Goal: Task Accomplishment & Management: Manage account settings

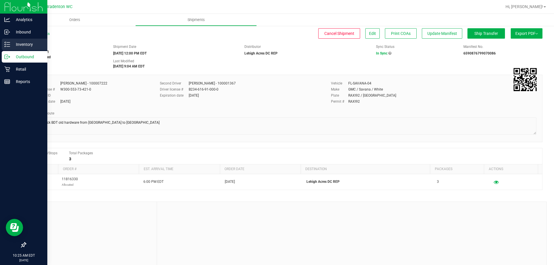
click at [17, 42] on p "Inventory" at bounding box center [27, 44] width 35 height 7
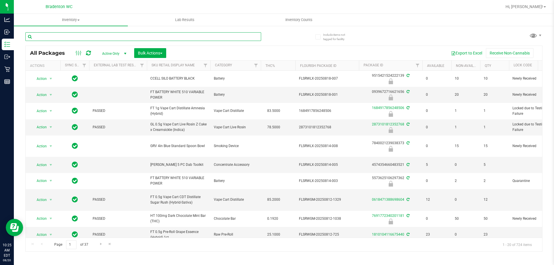
click at [72, 37] on input "text" at bounding box center [143, 36] width 236 height 9
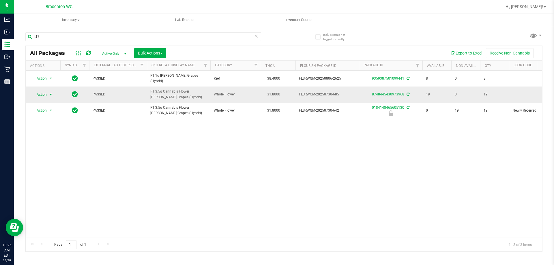
click at [40, 92] on span "Action" at bounding box center [39, 95] width 16 height 8
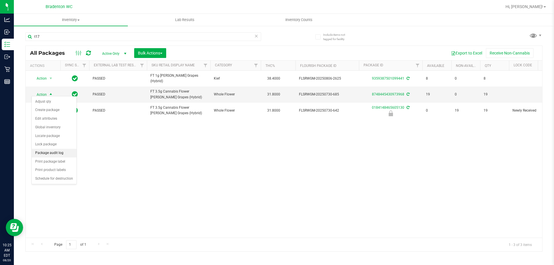
click at [55, 153] on li "Package audit log" at bounding box center [54, 153] width 45 height 9
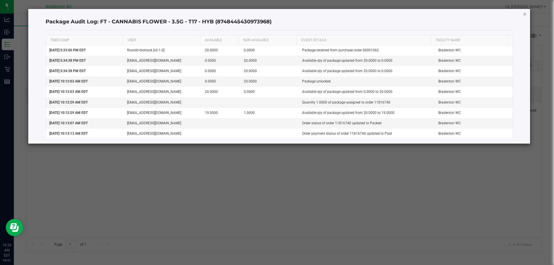
click at [525, 11] on icon "button" at bounding box center [525, 13] width 4 height 7
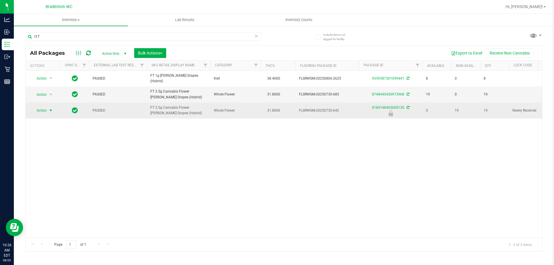
click at [43, 107] on span "Action" at bounding box center [39, 111] width 16 height 8
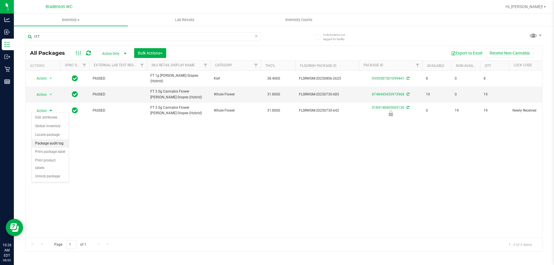
click at [47, 144] on li "Package audit log" at bounding box center [50, 143] width 37 height 9
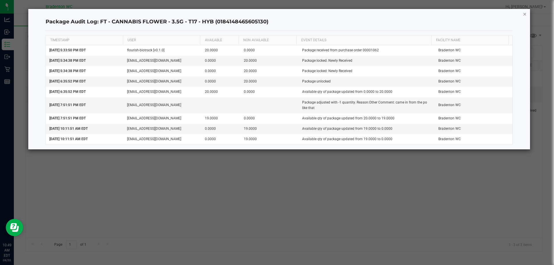
click at [523, 15] on icon "button" at bounding box center [525, 13] width 4 height 7
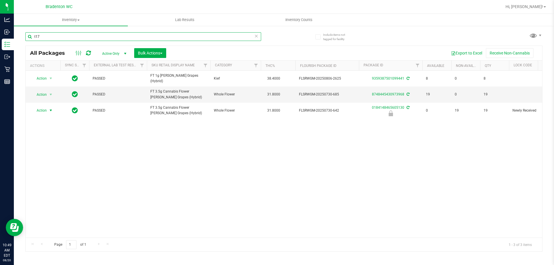
click at [66, 35] on input "t17" at bounding box center [143, 36] width 236 height 9
type input "t"
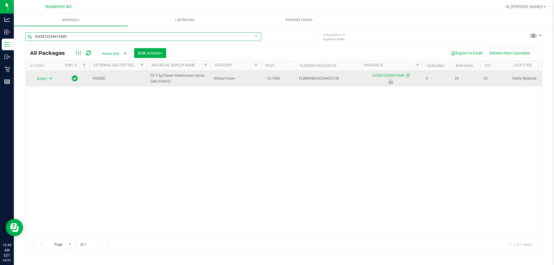
type input "1633013329413549"
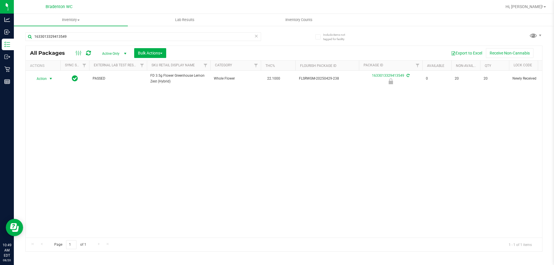
drag, startPoint x: 53, startPoint y: 77, endPoint x: 29, endPoint y: 108, distance: 39.1
click at [55, 75] on div "Action Action Edit attributes Global inventory Locate package Package audit log…" at bounding box center [43, 79] width 28 height 8
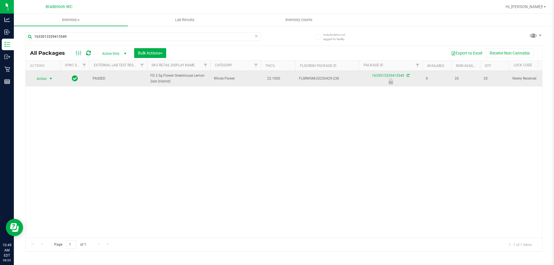
click at [41, 80] on span "Action" at bounding box center [39, 79] width 16 height 8
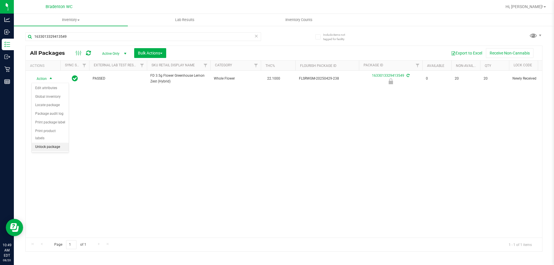
click at [39, 143] on li "Unlock package" at bounding box center [50, 147] width 37 height 9
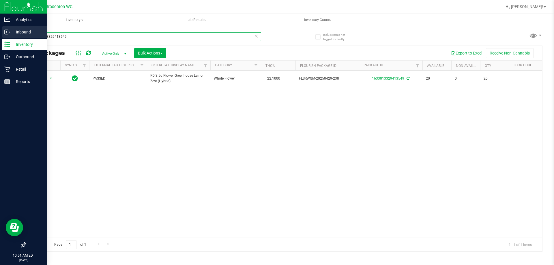
drag, startPoint x: 74, startPoint y: 39, endPoint x: 0, endPoint y: 34, distance: 74.1
click at [0, 34] on div "Analytics Inbound Inventory Outbound Retail Reports 10:51 AM EDT 08/20/2025 08/…" at bounding box center [277, 132] width 554 height 265
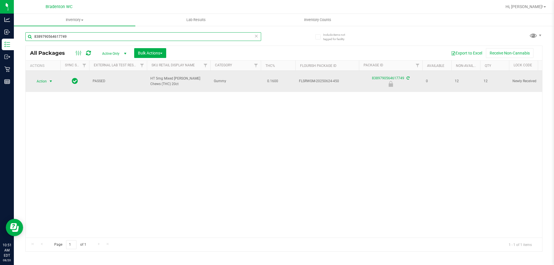
type input "8389790564617749"
click at [44, 78] on span "Action" at bounding box center [39, 81] width 16 height 8
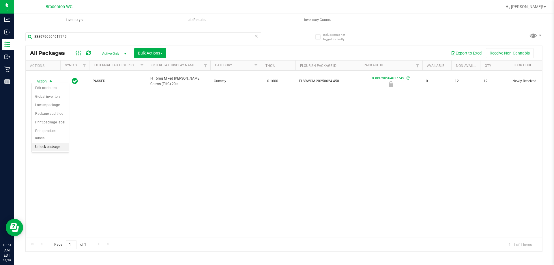
click at [39, 143] on li "Unlock package" at bounding box center [50, 147] width 37 height 9
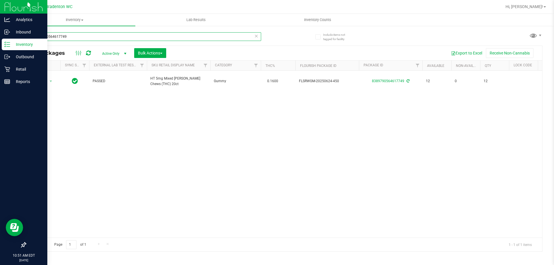
drag, startPoint x: 72, startPoint y: 37, endPoint x: 0, endPoint y: 13, distance: 76.5
click at [0, 13] on div "Analytics Inbound Inventory Outbound Retail Reports 10:51 AM EDT 08/20/2025 08/…" at bounding box center [277, 132] width 554 height 265
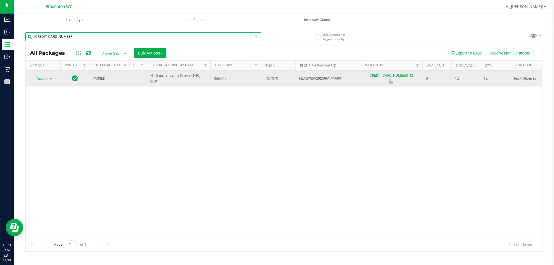
type input "6816079339771672"
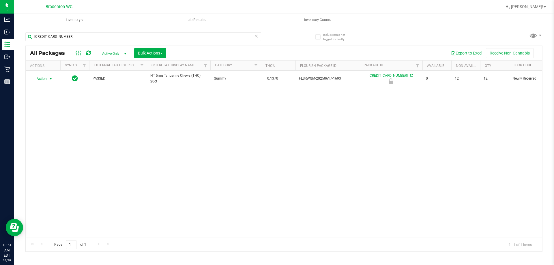
drag, startPoint x: 48, startPoint y: 81, endPoint x: 45, endPoint y: 91, distance: 10.2
click at [48, 81] on span "select" at bounding box center [50, 79] width 7 height 8
click at [40, 143] on li "Unlock package" at bounding box center [50, 147] width 37 height 9
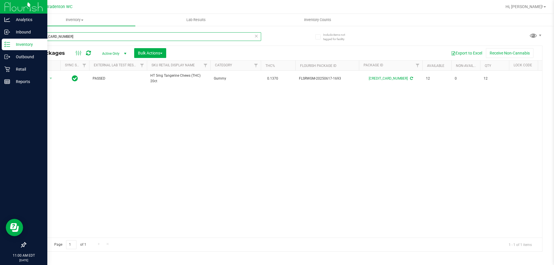
drag, startPoint x: 103, startPoint y: 36, endPoint x: 0, endPoint y: 4, distance: 107.5
click at [0, 13] on div "Analytics Inbound Inventory Outbound Retail Reports 11:00 AM EDT 08/20/2025 08/…" at bounding box center [277, 132] width 554 height 265
paste input "FT - PRE-ROLL - 0.5G - 1CT - BDL - IND"
type input "FT - PRE-ROLL - 0.5G - 1CT - BDL - IND"
click at [20, 65] on div "Retail" at bounding box center [25, 69] width 46 height 12
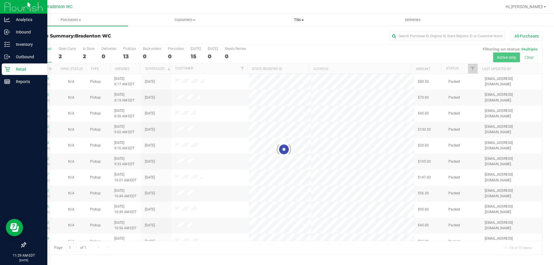
click at [298, 20] on span "Tills" at bounding box center [298, 19] width 113 height 5
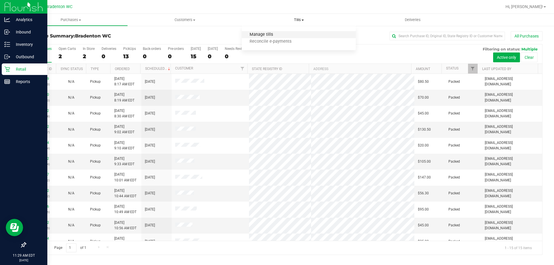
click at [259, 33] on span "Manage tills" at bounding box center [261, 34] width 39 height 5
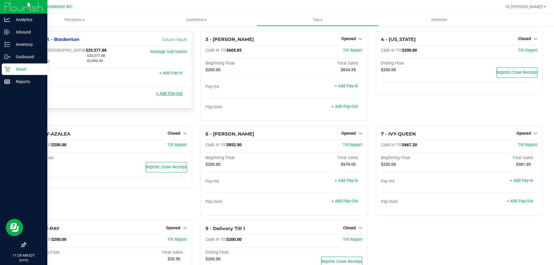
click at [160, 96] on link "+ Add Pay-Out" at bounding box center [169, 93] width 27 height 5
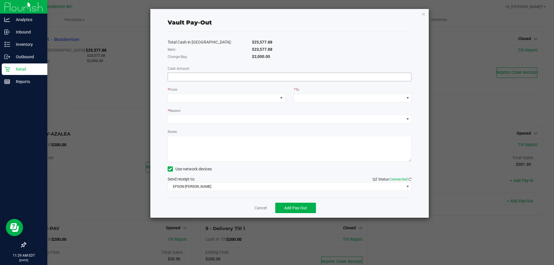
click at [203, 78] on input at bounding box center [290, 77] width 244 height 8
type input "$23,577.88"
click at [200, 97] on span at bounding box center [223, 98] width 110 height 8
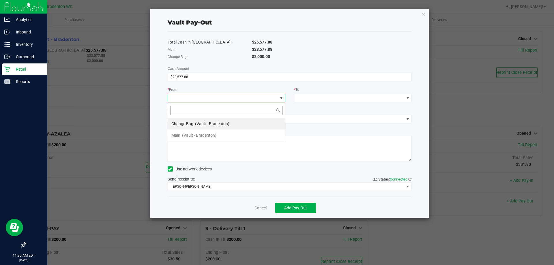
scroll to position [9, 118]
click at [194, 134] on span "(Vault - Bradenton)" at bounding box center [199, 135] width 34 height 5
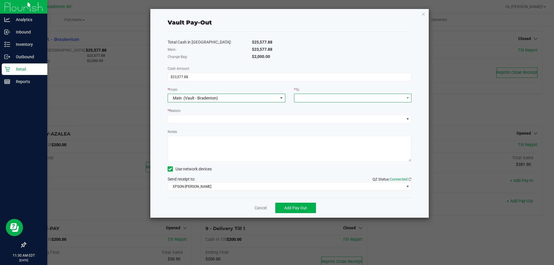
click at [326, 102] on span at bounding box center [349, 98] width 110 height 8
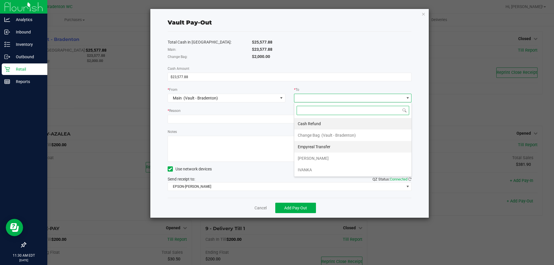
click at [312, 145] on span "Empyreal Transfer" at bounding box center [314, 147] width 33 height 5
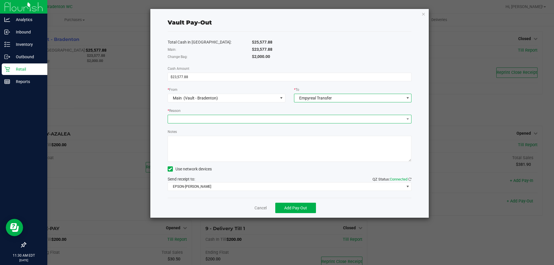
click at [235, 120] on span at bounding box center [286, 119] width 236 height 8
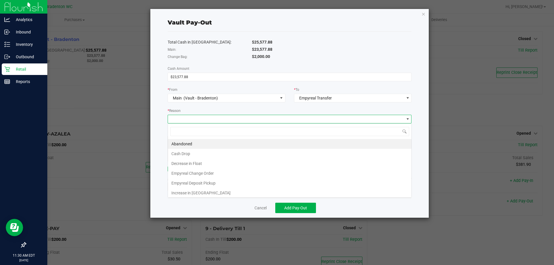
scroll to position [9, 244]
click at [192, 184] on li "Empyreal Deposit Pickup" at bounding box center [290, 183] width 244 height 10
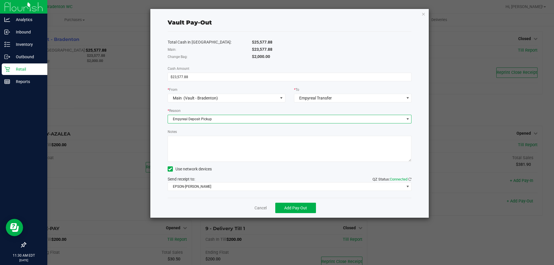
drag, startPoint x: 182, startPoint y: 140, endPoint x: 188, endPoint y: 137, distance: 6.3
click at [185, 139] on textarea "Notes" at bounding box center [290, 149] width 244 height 26
type textarea "deposit pickup and change order for $670-MF"
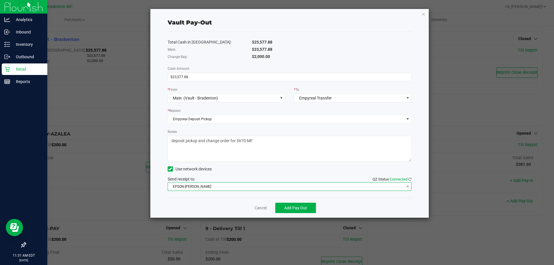
click at [196, 188] on span "EPSON-HUBIE-BERTIE" at bounding box center [286, 187] width 236 height 8
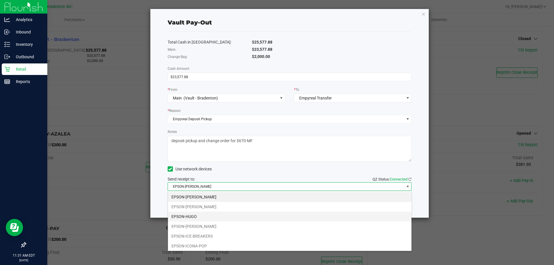
click at [188, 217] on li "EPSON-HUGO" at bounding box center [290, 217] width 244 height 10
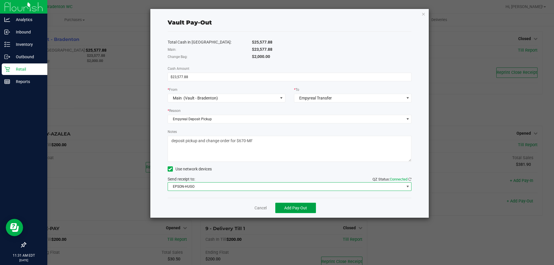
click at [291, 207] on span "Add Pay-Out" at bounding box center [295, 208] width 23 height 5
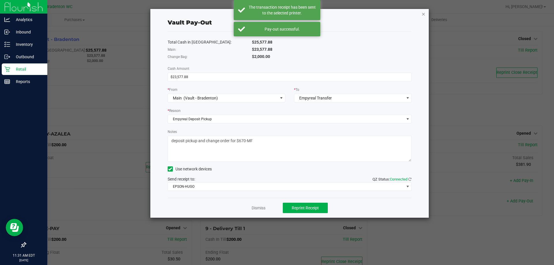
click at [422, 13] on icon "button" at bounding box center [424, 13] width 4 height 7
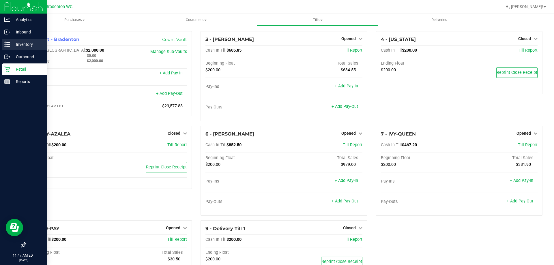
click at [27, 45] on p "Inventory" at bounding box center [27, 44] width 35 height 7
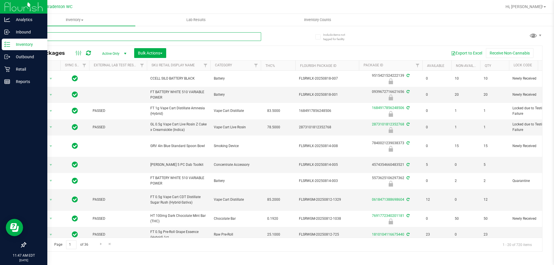
click at [40, 37] on input "text" at bounding box center [143, 36] width 236 height 9
type input "ppu"
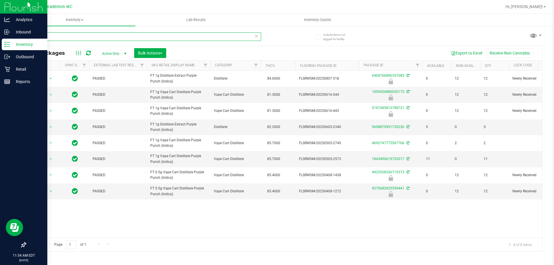
drag, startPoint x: 47, startPoint y: 35, endPoint x: 25, endPoint y: 35, distance: 21.6
click at [26, 36] on input "ppu" at bounding box center [143, 36] width 236 height 9
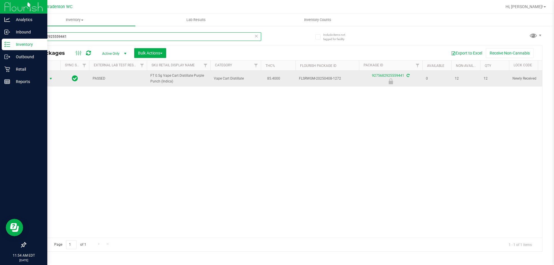
type input "9275682925559441"
click at [48, 79] on span "select" at bounding box center [50, 79] width 7 height 8
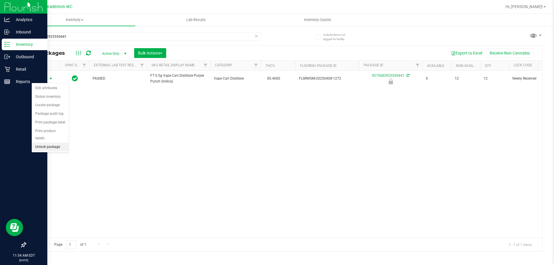
click at [54, 143] on li "Unlock package" at bounding box center [50, 147] width 37 height 9
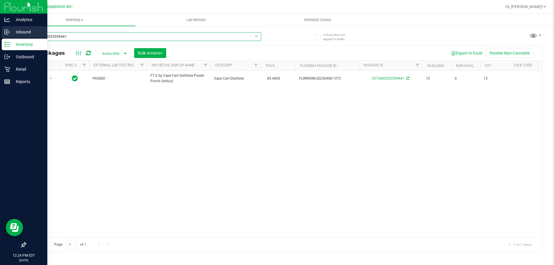
drag, startPoint x: 79, startPoint y: 35, endPoint x: 0, endPoint y: 34, distance: 78.8
click at [0, 41] on div "Analytics Inbound Inventory Outbound Retail Reports 12:24 PM EDT 08/20/2025 08/…" at bounding box center [277, 132] width 554 height 265
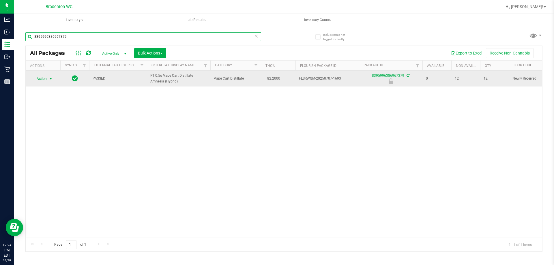
type input "8395996386967379"
click at [50, 78] on span "select" at bounding box center [50, 78] width 5 height 5
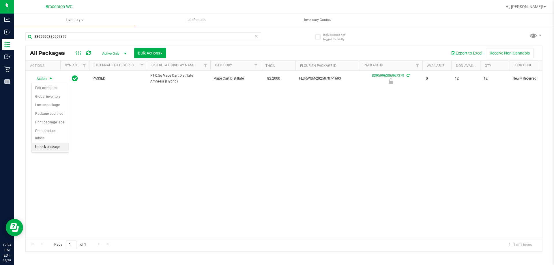
click at [56, 143] on li "Unlock package" at bounding box center [50, 147] width 37 height 9
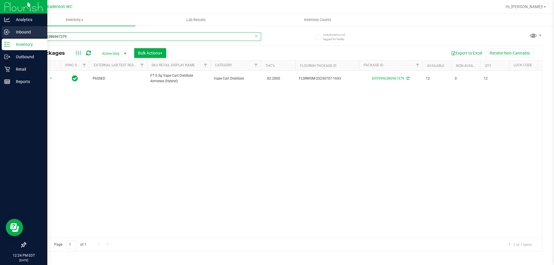
drag, startPoint x: 77, startPoint y: 39, endPoint x: 0, endPoint y: 31, distance: 77.8
click at [0, 31] on div "Analytics Inbound Inventory Outbound Retail Reports 12:24 PM EDT 08/20/2025 08/…" at bounding box center [277, 132] width 554 height 265
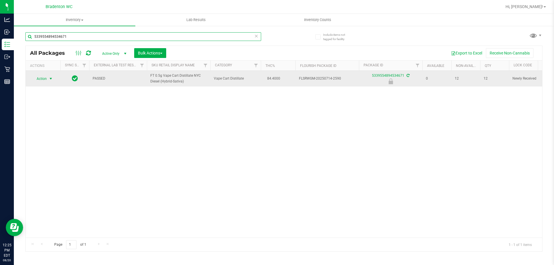
type input "5339554894534671"
click at [49, 80] on span "select" at bounding box center [50, 78] width 5 height 5
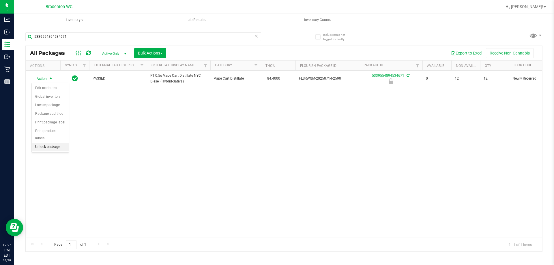
click at [57, 143] on li "Unlock package" at bounding box center [50, 147] width 37 height 9
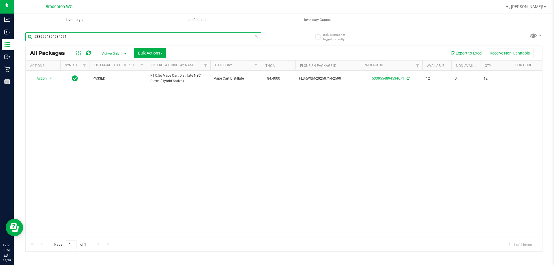
click at [77, 34] on input "5339554894534671" at bounding box center [143, 36] width 236 height 9
type input "5"
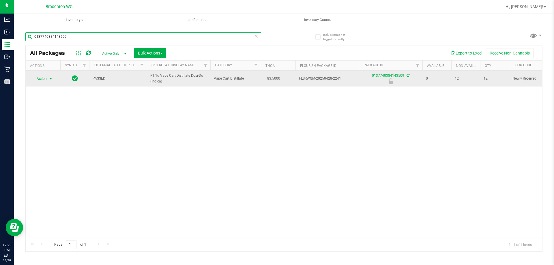
type input "0137740384143509"
click at [49, 78] on span "select" at bounding box center [50, 78] width 5 height 5
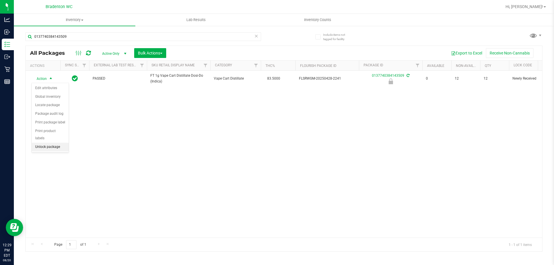
click at [58, 143] on li "Unlock package" at bounding box center [50, 147] width 37 height 9
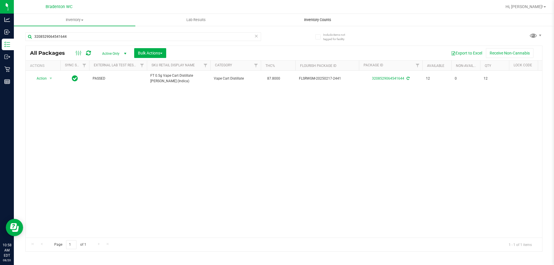
click at [309, 18] on span "Inventory Counts" at bounding box center [317, 19] width 43 height 5
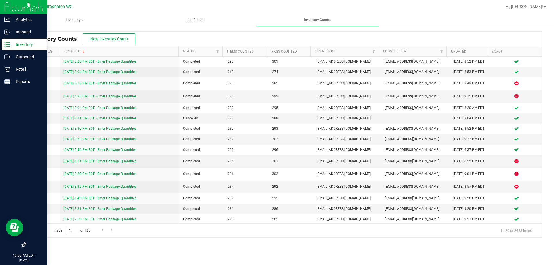
click at [14, 47] on p "Inventory" at bounding box center [27, 44] width 35 height 7
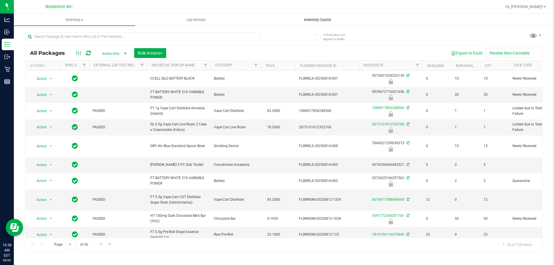
click at [311, 20] on span "Inventory Counts" at bounding box center [317, 19] width 43 height 5
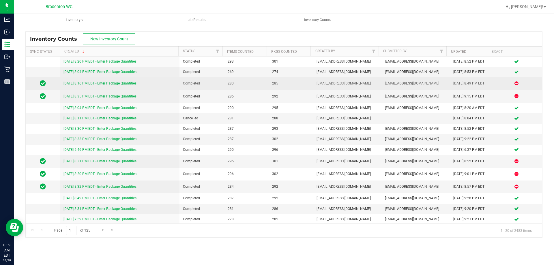
click at [119, 85] on link "[DATE] 8:16 PM EDT - Enter Package Quantities" at bounding box center [99, 83] width 73 height 4
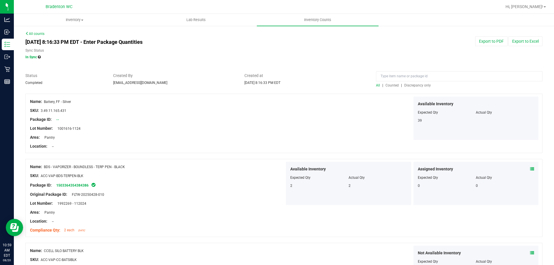
click at [414, 86] on span "Discrepancy only" at bounding box center [417, 85] width 27 height 4
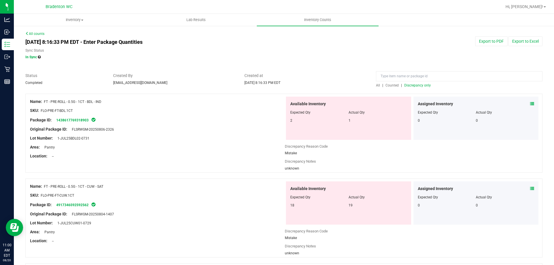
drag, startPoint x: 109, startPoint y: 102, endPoint x: 45, endPoint y: 103, distance: 63.8
click at [45, 103] on div "Name: FT - PRE-ROLL - 0.5G - 1CT - BDL - IND" at bounding box center [157, 102] width 255 height 6
copy span "FT - PRE-ROLL - 0.5G - 1CT - BDL - IND"
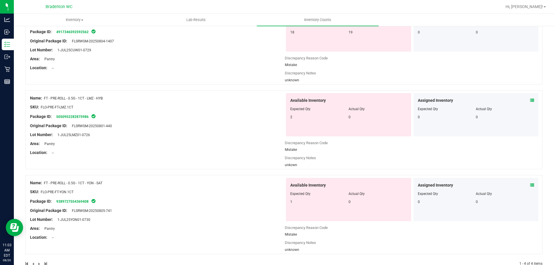
scroll to position [188, 0]
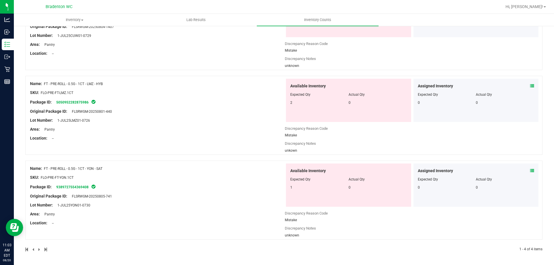
click at [530, 86] on icon at bounding box center [532, 86] width 4 height 4
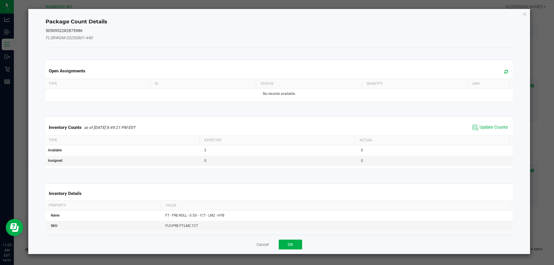
click at [505, 73] on icon at bounding box center [507, 72] width 4 height 4
drag, startPoint x: 525, startPoint y: 13, endPoint x: 529, endPoint y: 25, distance: 12.3
click at [525, 14] on icon "Close" at bounding box center [525, 13] width 4 height 7
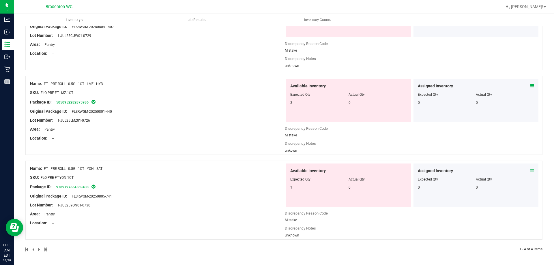
click at [530, 171] on icon at bounding box center [532, 171] width 4 height 4
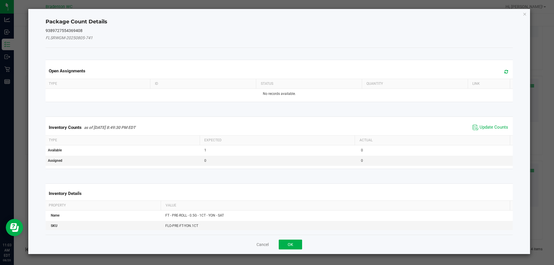
click at [505, 70] on span at bounding box center [505, 72] width 10 height 8
click at [524, 12] on icon "Close" at bounding box center [525, 13] width 4 height 7
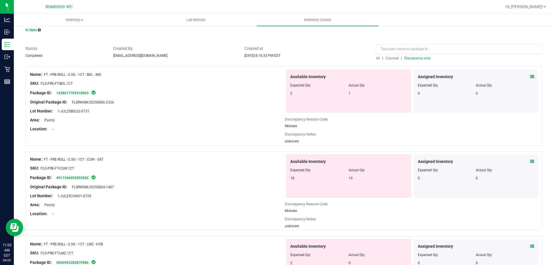
scroll to position [0, 0]
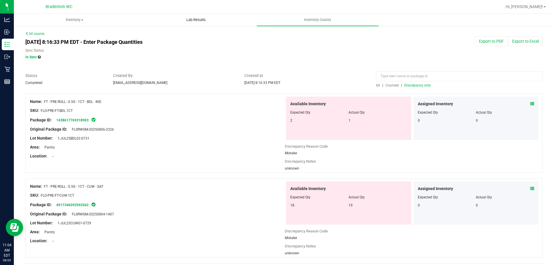
click at [187, 17] on uib-tab-heading "Lab Results" at bounding box center [196, 20] width 121 height 12
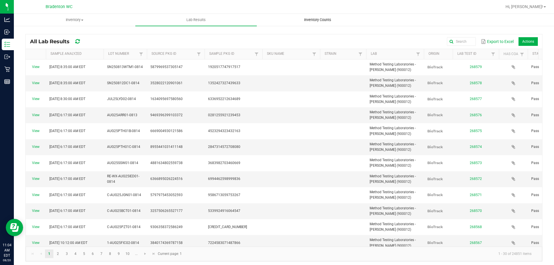
click at [325, 20] on span "Inventory Counts" at bounding box center [317, 19] width 43 height 5
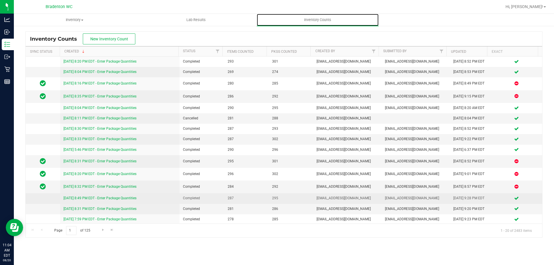
scroll to position [53, 0]
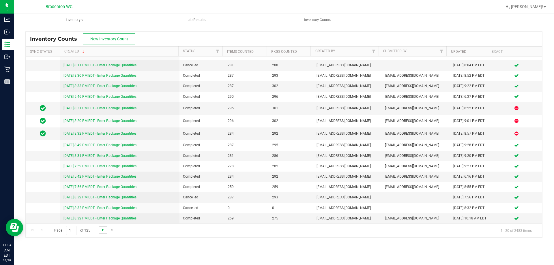
click at [101, 232] on span "Go to the next page" at bounding box center [103, 230] width 5 height 5
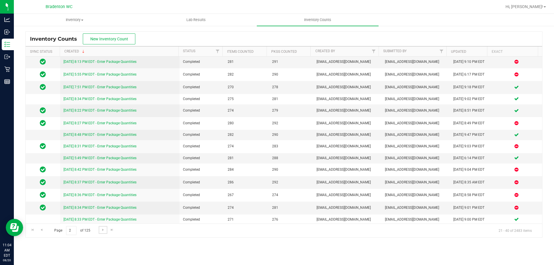
scroll to position [0, 0]
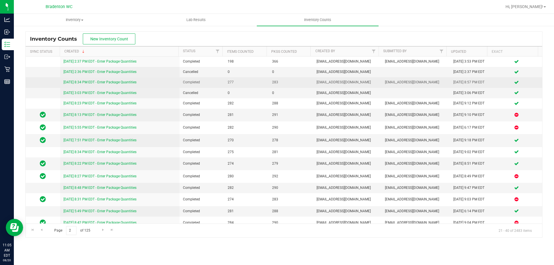
click at [104, 83] on link "[DATE] 8:34 PM EDT - Enter Package Quantities" at bounding box center [99, 82] width 73 height 4
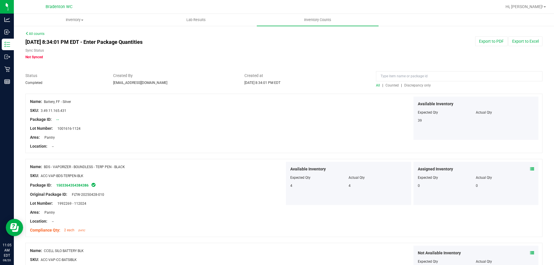
click at [409, 87] on span "Discrepancy only" at bounding box center [417, 85] width 27 height 4
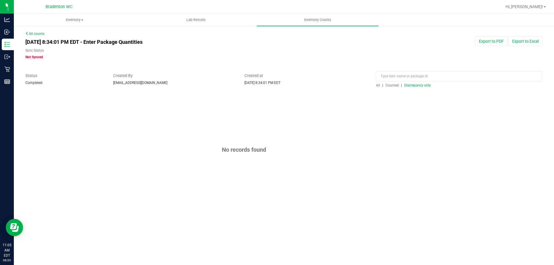
click at [376, 84] on span "All" at bounding box center [378, 85] width 4 height 4
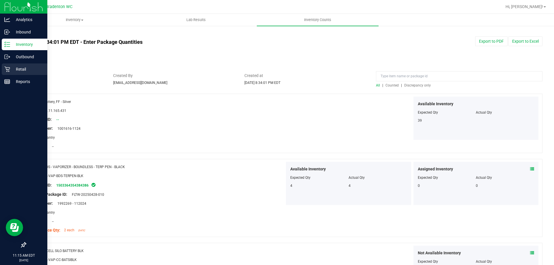
click at [17, 73] on div "Retail" at bounding box center [25, 69] width 46 height 12
